Goal: Find specific page/section: Find specific page/section

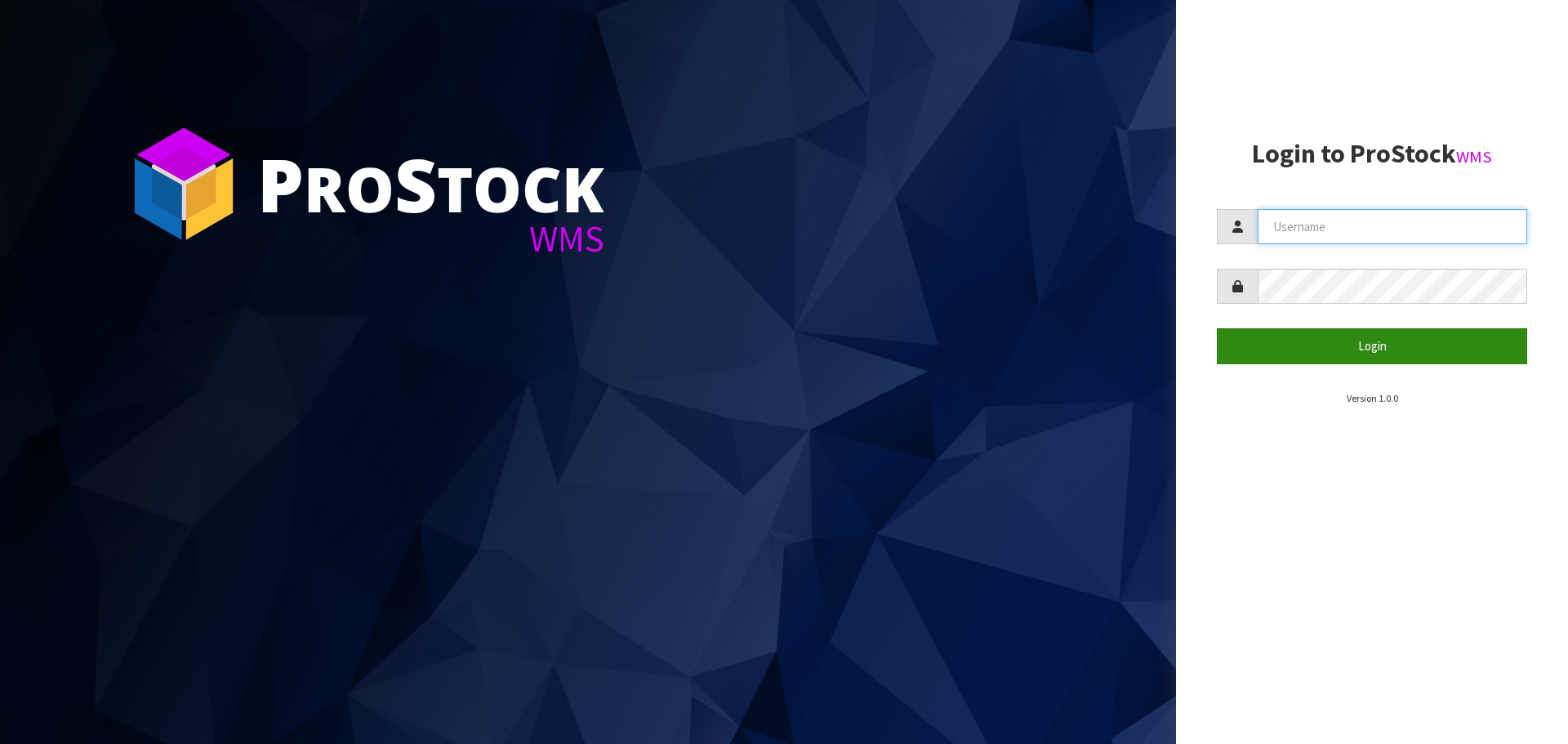
type input "[EMAIL_ADDRESS][DOMAIN_NAME]"
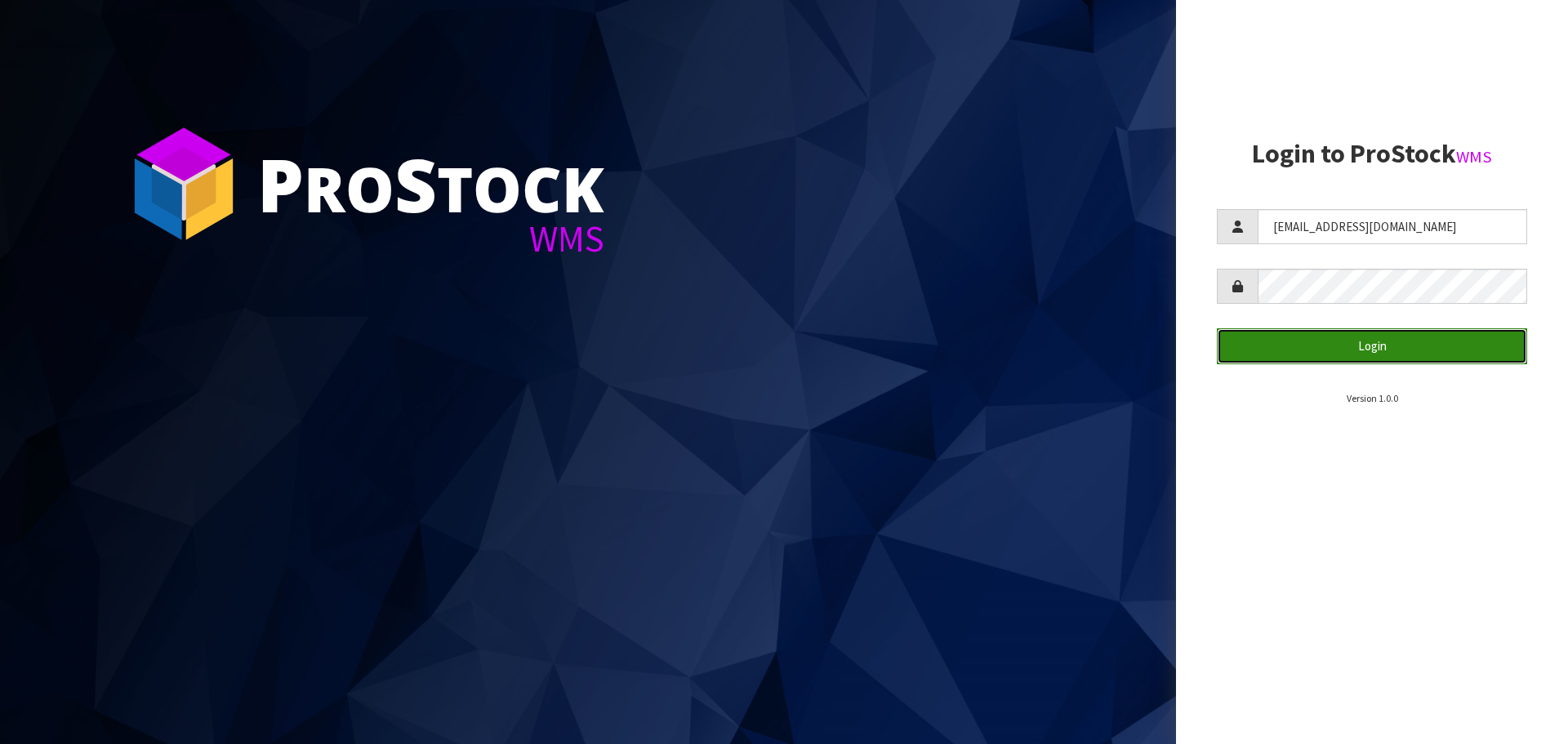
click at [1344, 334] on button "Login" at bounding box center [1371, 345] width 311 height 35
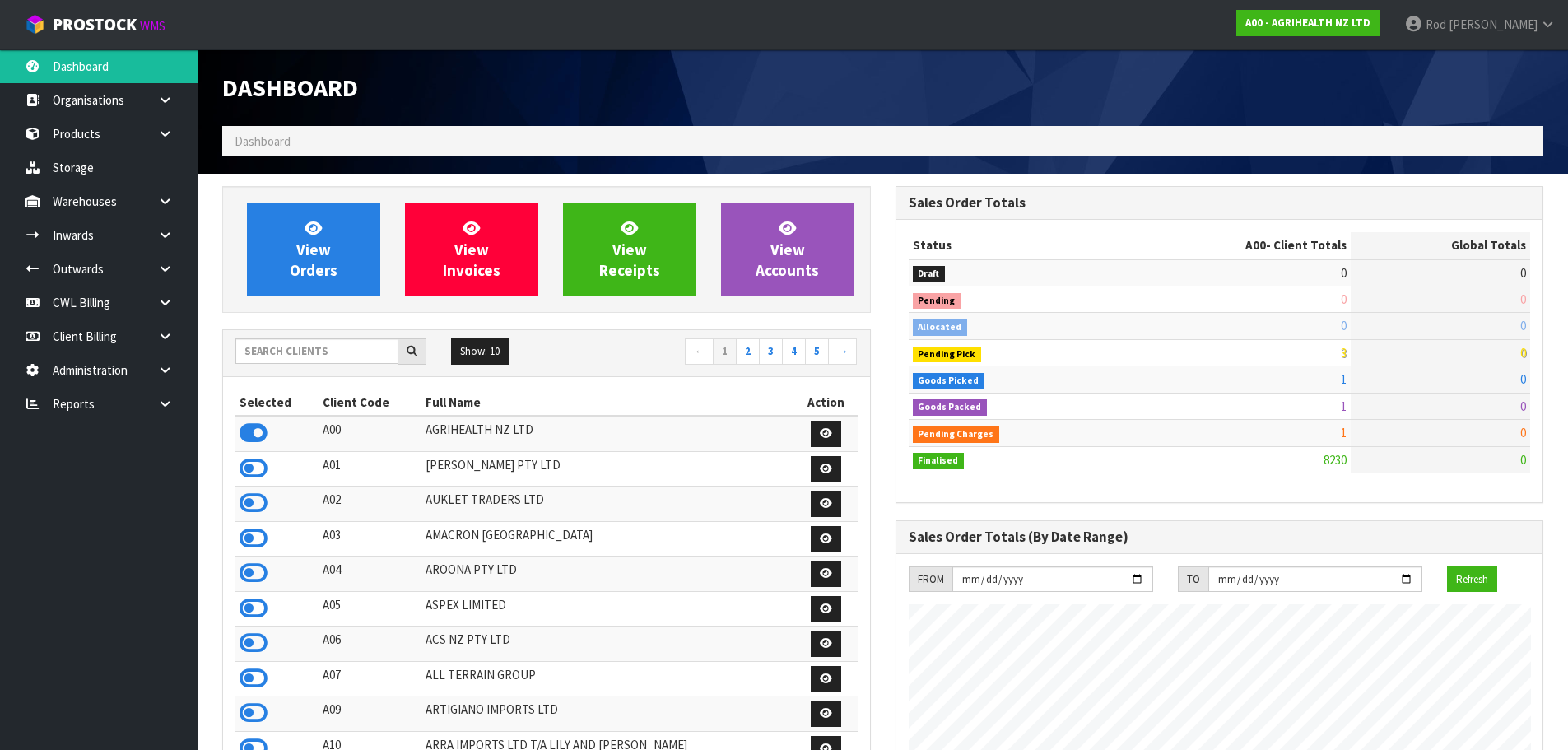
scroll to position [1246, 672]
click at [1437, 311] on td "16" at bounding box center [1439, 299] width 179 height 27
click at [169, 397] on link at bounding box center [171, 403] width 52 height 33
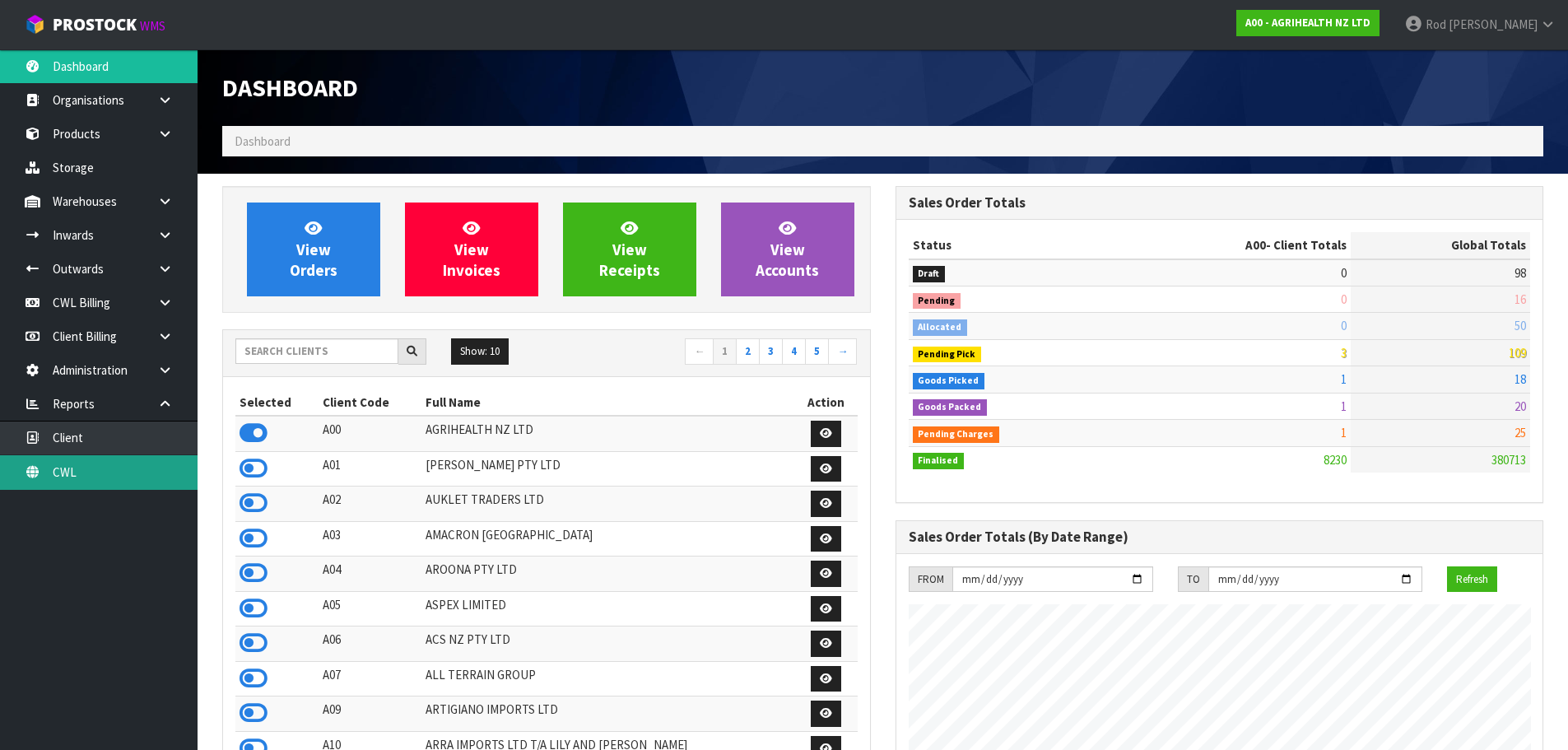
click at [77, 469] on link "CWL" at bounding box center [99, 471] width 197 height 33
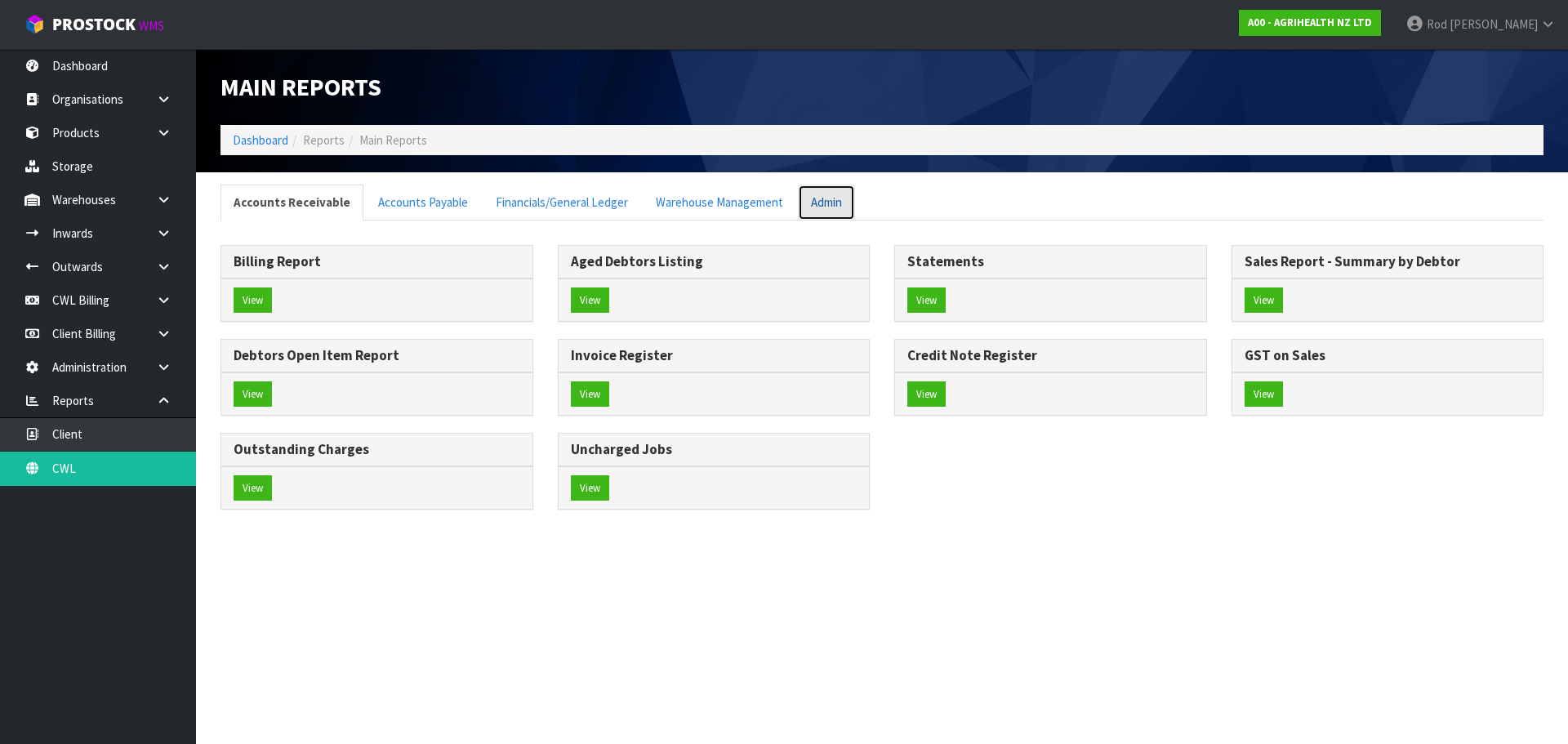
click at [815, 202] on link "Admin" at bounding box center [826, 202] width 57 height 35
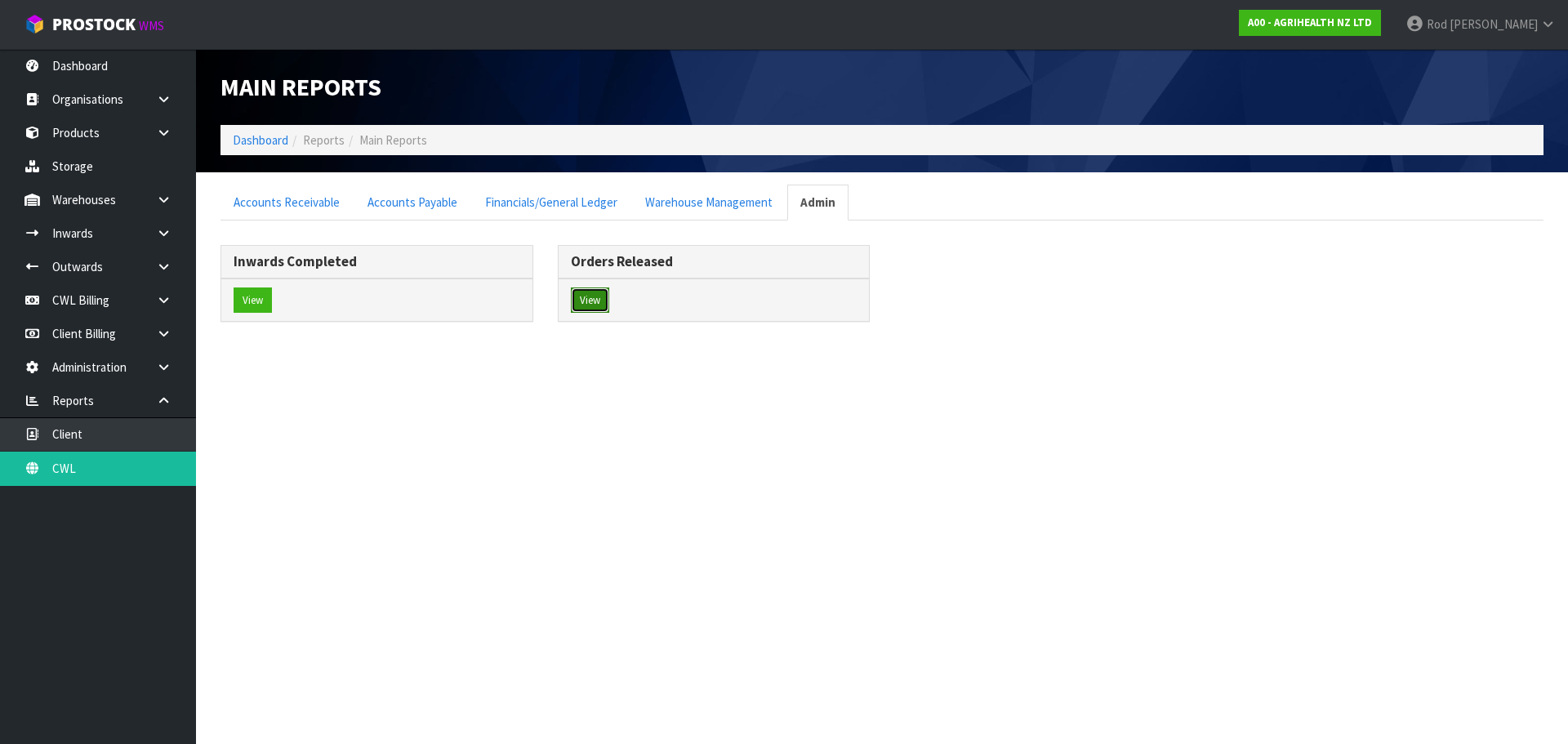
click at [598, 294] on button "View" at bounding box center [590, 300] width 38 height 26
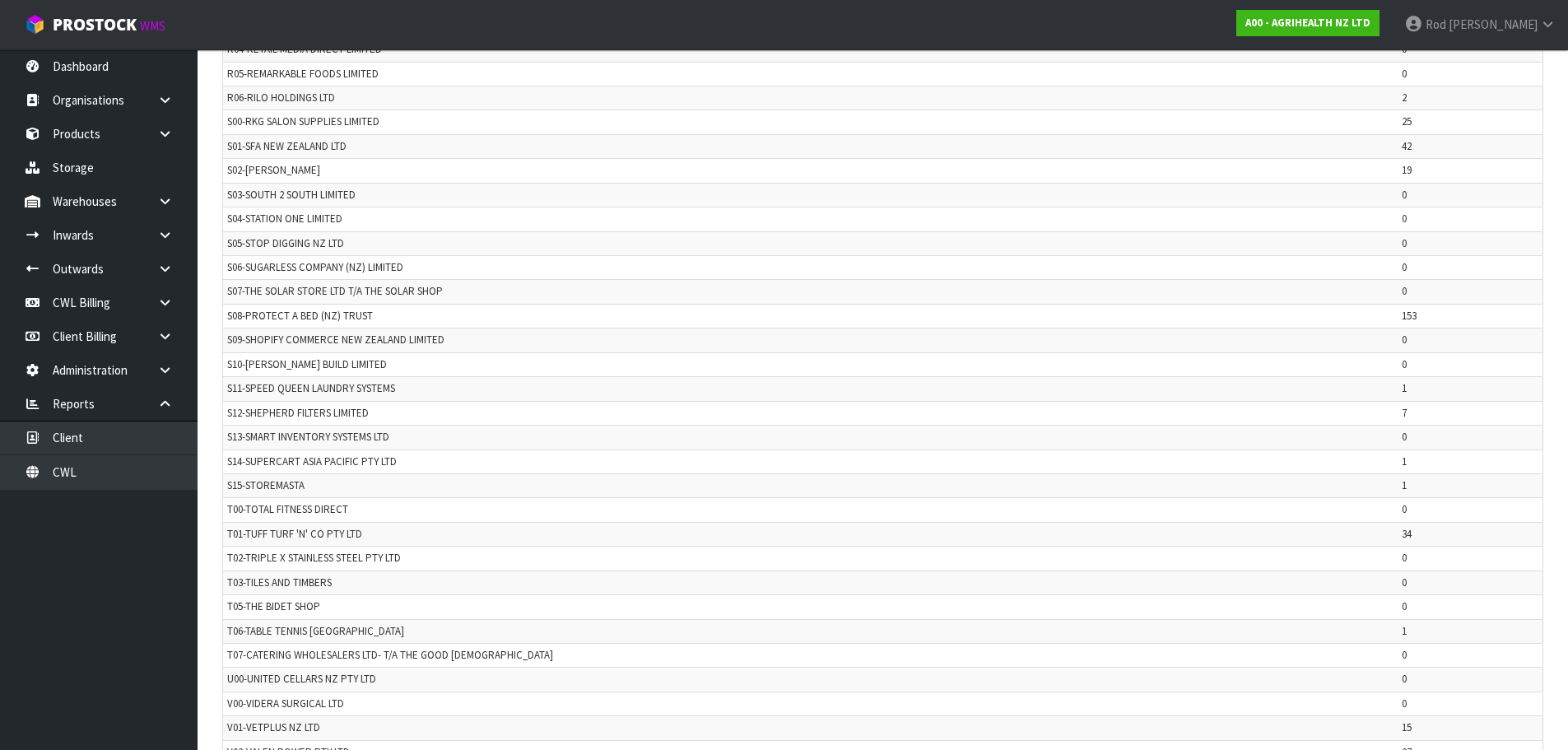
scroll to position [3463, 0]
